Goal: Information Seeking & Learning: Learn about a topic

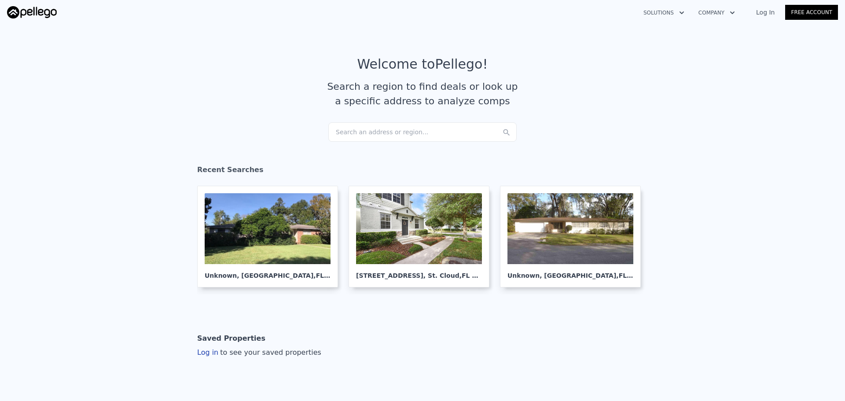
click at [358, 117] on article "Welcome to Pellego ! Search a region to find deals or look up a specific addres…" at bounding box center [422, 89] width 563 height 66
click at [364, 133] on div "Search an address or region..." at bounding box center [422, 131] width 188 height 19
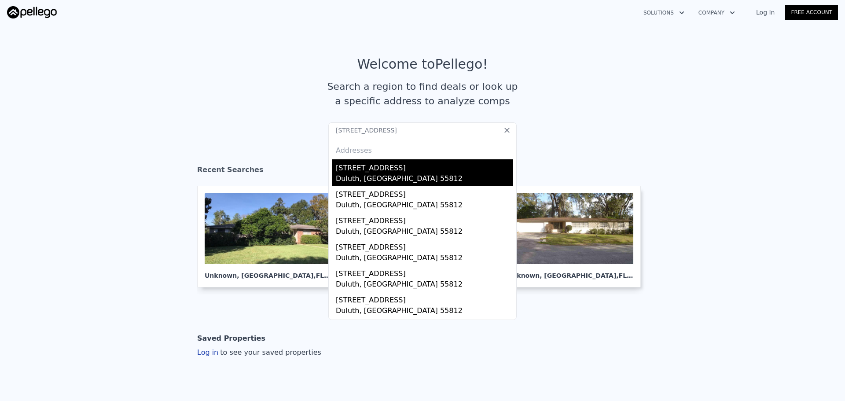
type input "411 lakeview ave duluth"
click at [373, 176] on div "Duluth, MN 55812" at bounding box center [424, 179] width 177 height 12
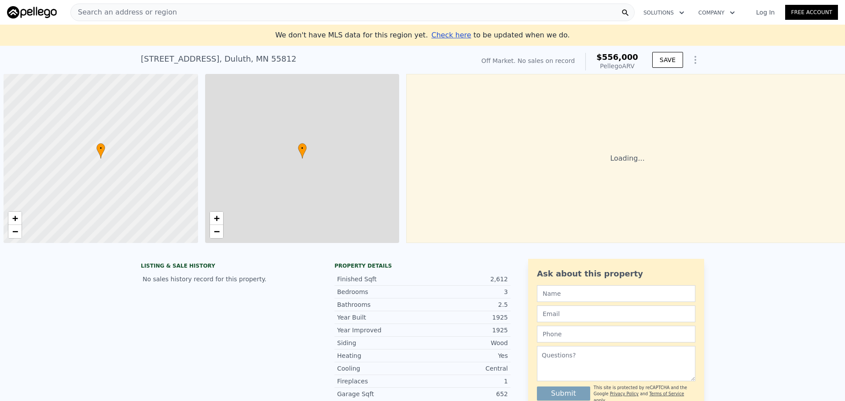
scroll to position [0, 4]
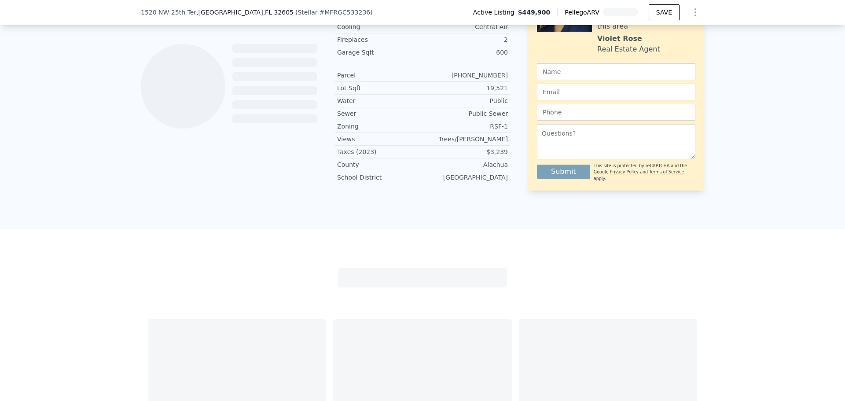
scroll to position [481, 0]
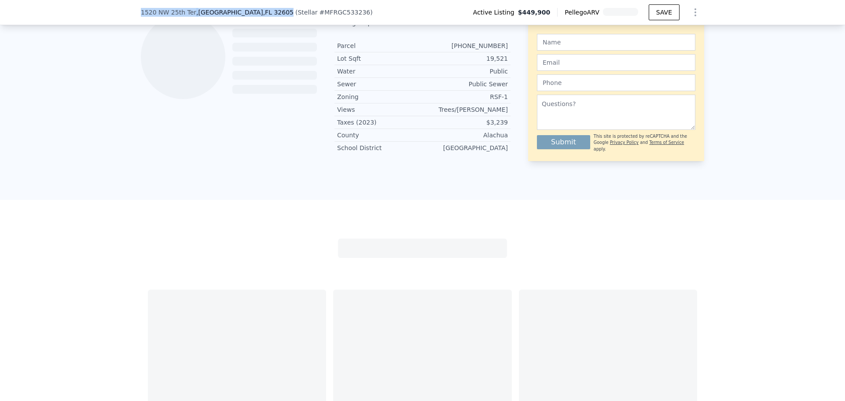
drag, startPoint x: 156, startPoint y: 10, endPoint x: 248, endPoint y: 10, distance: 91.9
click at [248, 10] on div "1520 NW 25th Ter , Gainesville , FL 32605 ( Stellar # MFRGC533236 ) Active List…" at bounding box center [422, 12] width 845 height 25
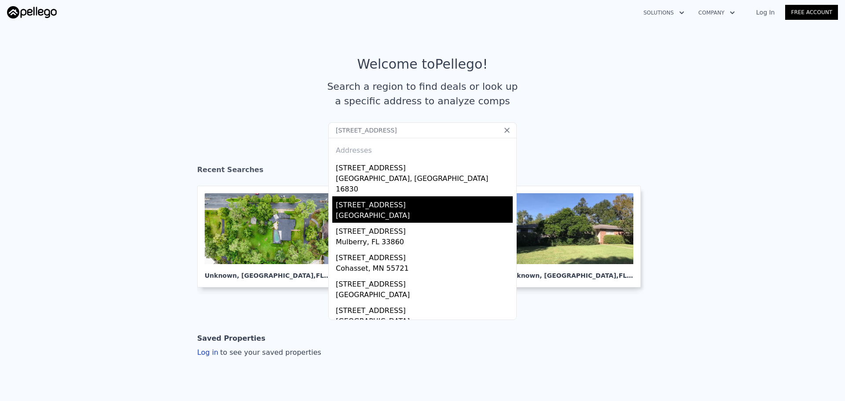
type input "[STREET_ADDRESS]"
click at [381, 197] on div "[STREET_ADDRESS]" at bounding box center [424, 203] width 177 height 14
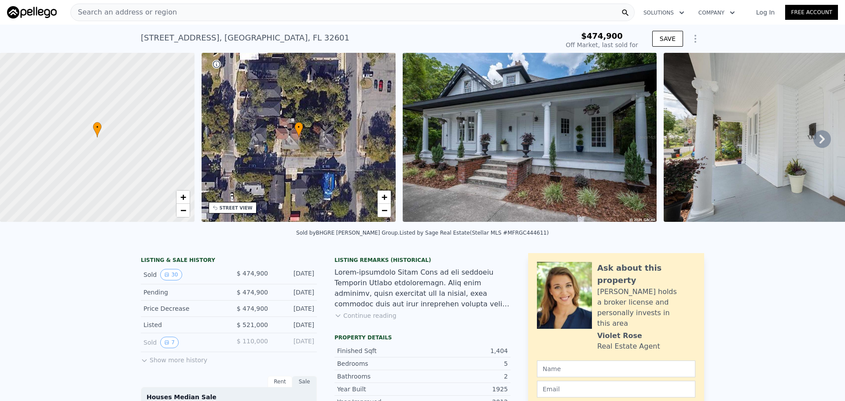
type input "$ 587,000"
type input "$ 41,851"
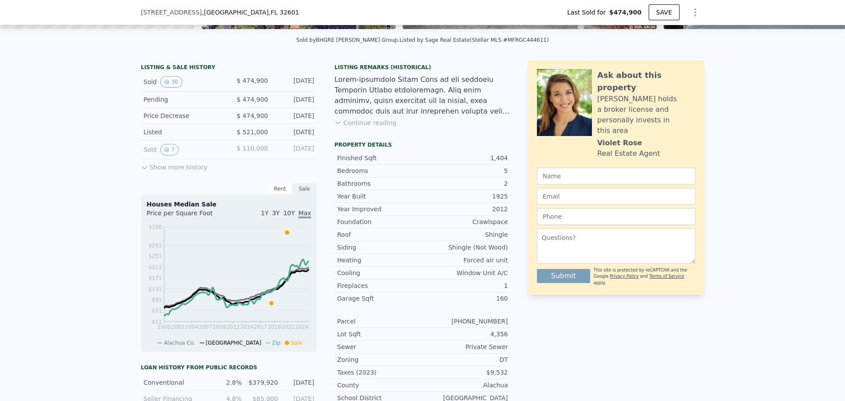
scroll to position [85, 0]
